Goal: Complete application form

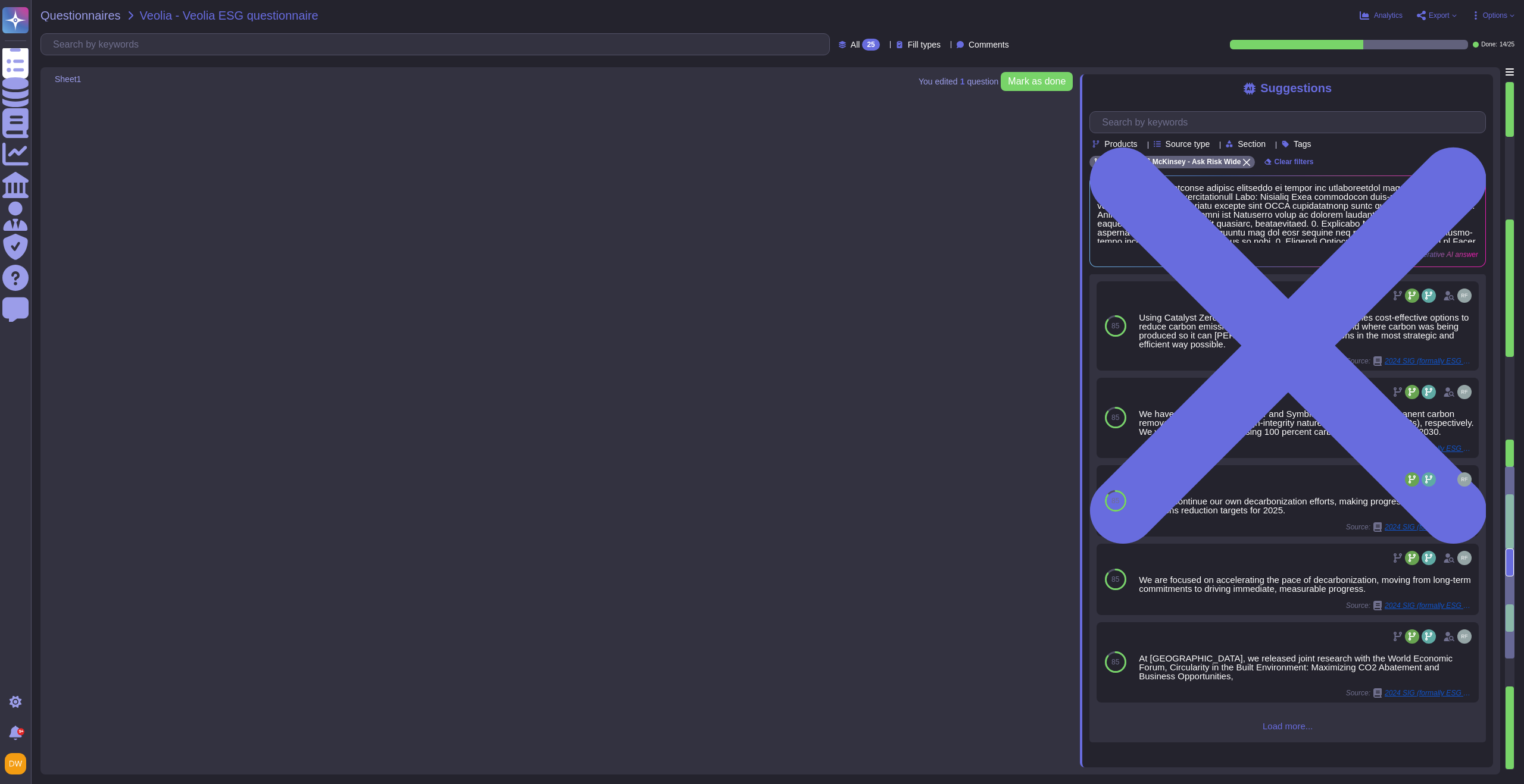
type textarea "Yes"
type textarea "0"
type textarea "Our environmental footprint is not waste intensive given the nature of our oper…"
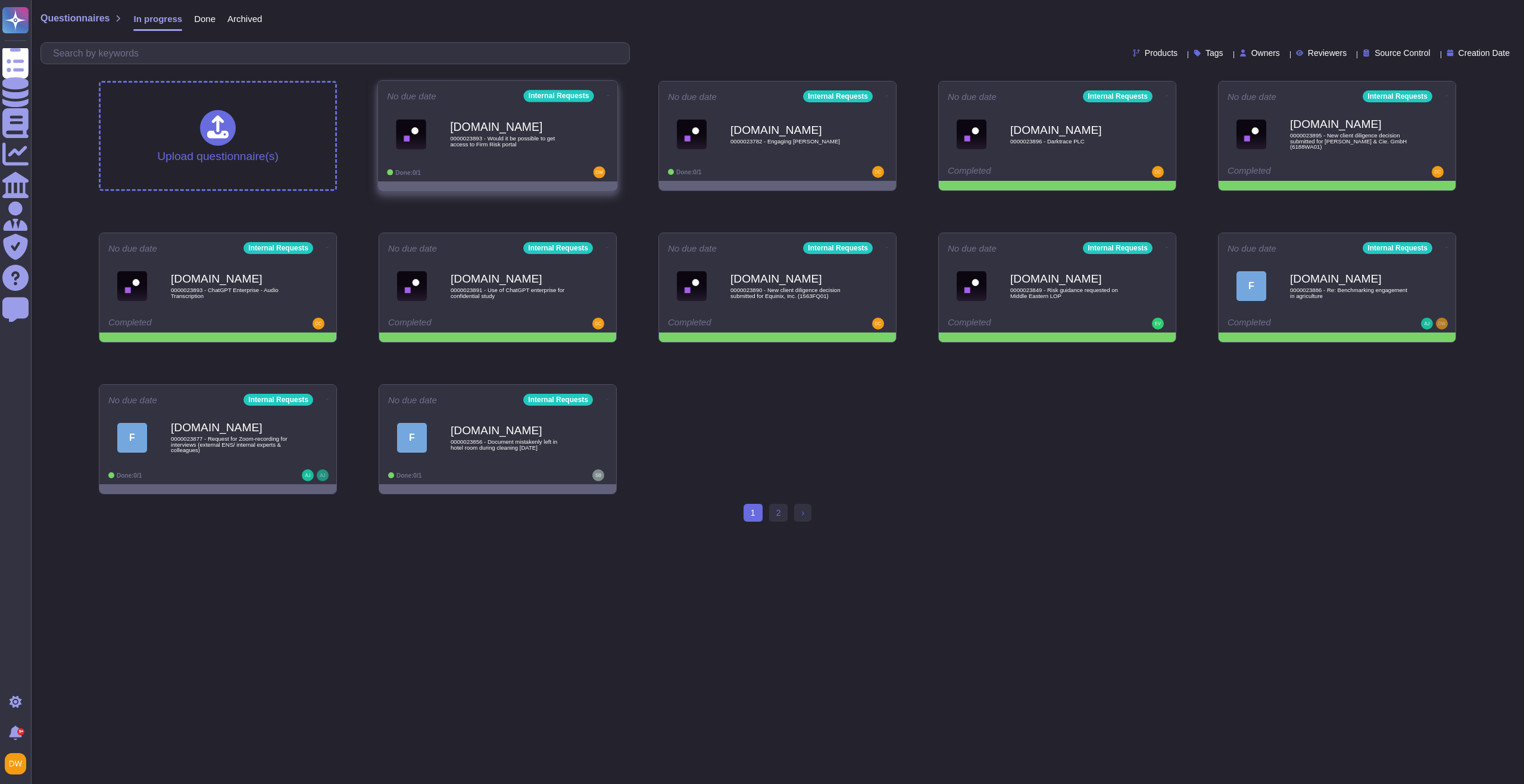
click at [500, 155] on div "Force.com 0000023893 - Would it be possible to get access to Firm Risk portal" at bounding box center [510, 134] width 120 height 48
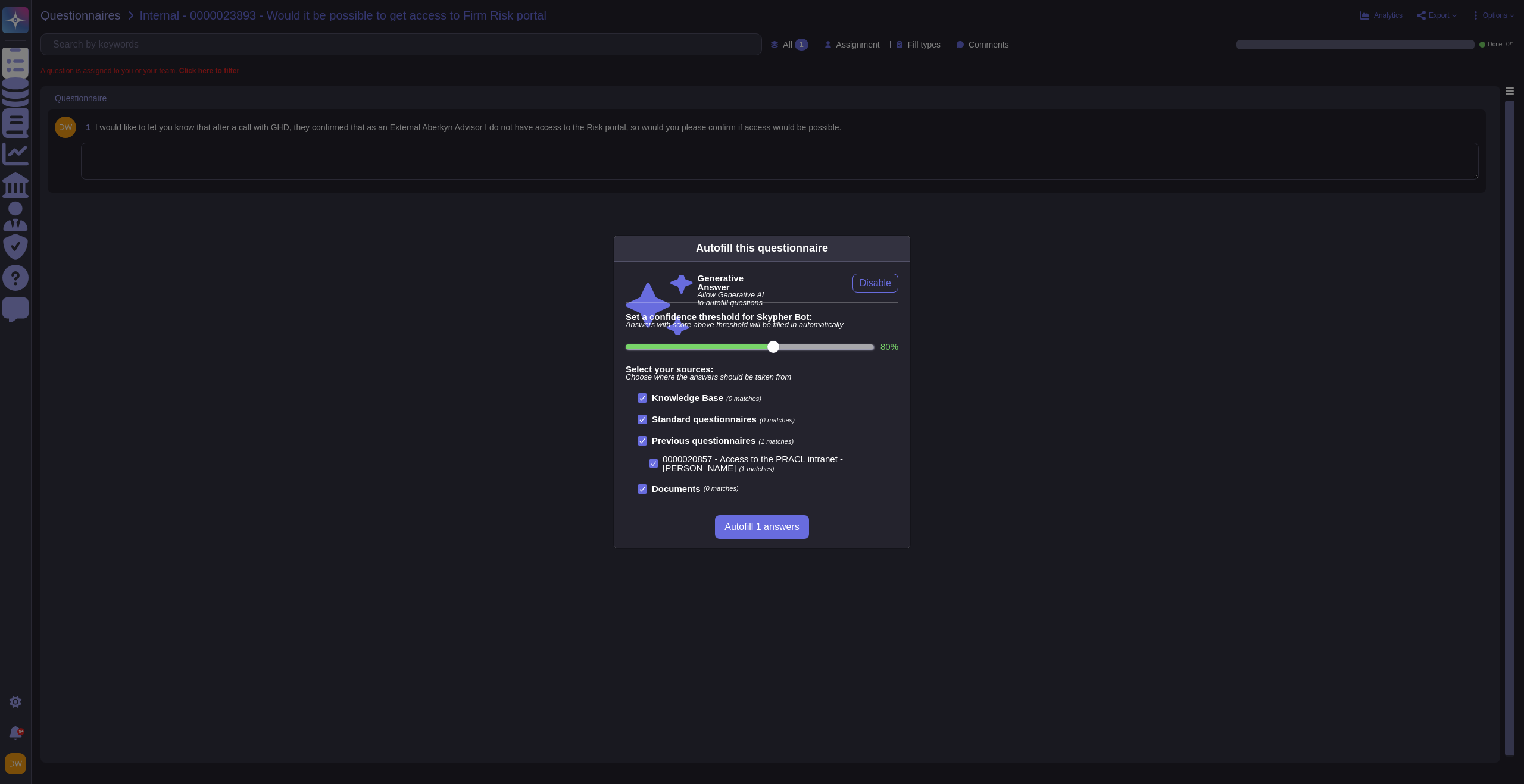
click at [330, 259] on div "Autofill this questionnaire Generative Answer Allow Generative AI to autofill q…" at bounding box center [762, 392] width 1524 height 784
